Goal: Book appointment/travel/reservation

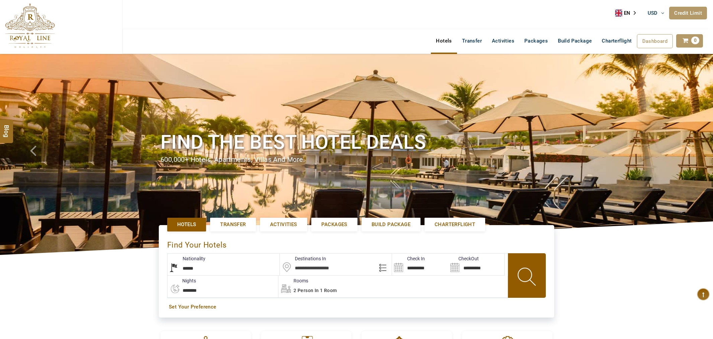
select select "******"
select select "*"
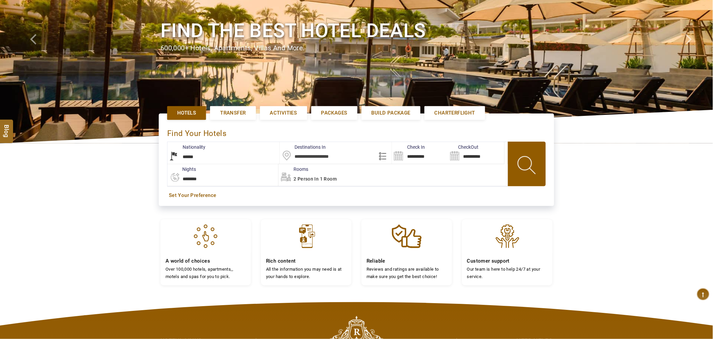
type input "**********"
click at [232, 152] on select "**********" at bounding box center [224, 153] width 112 height 22
